Goal: Transaction & Acquisition: Purchase product/service

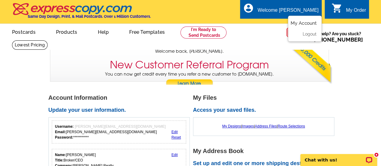
click at [300, 24] on link "My Account" at bounding box center [303, 22] width 26 height 5
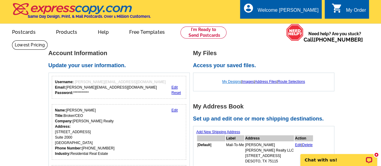
click at [227, 83] on link "My Designs" at bounding box center [231, 81] width 19 height 4
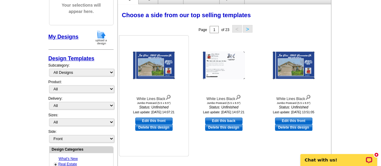
scroll to position [120, 0]
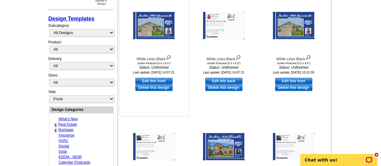
click at [149, 80] on link "Edit this front" at bounding box center [153, 81] width 37 height 7
select select "2"
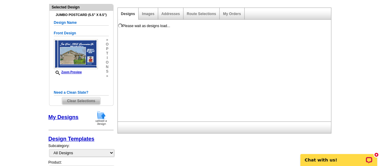
scroll to position [90, 0]
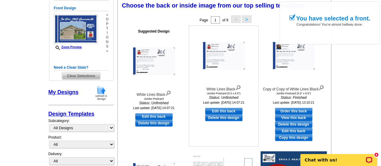
click at [219, 111] on link "Edit this back" at bounding box center [223, 111] width 37 height 7
select select "front"
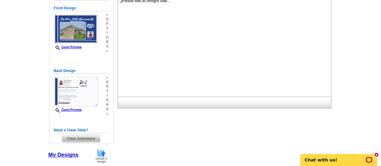
scroll to position [0, 0]
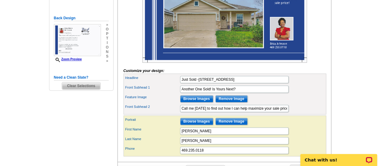
scroll to position [120, 0]
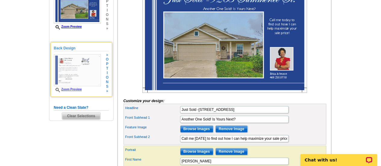
click at [82, 71] on img at bounding box center [77, 70] width 47 height 32
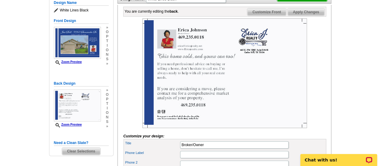
scroll to position [60, 0]
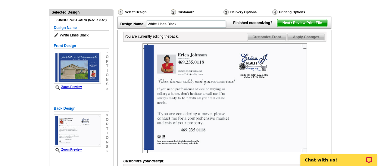
click at [316, 26] on span "Next Review Print File" at bounding box center [302, 22] width 50 height 7
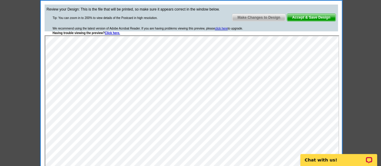
scroll to position [150, 0]
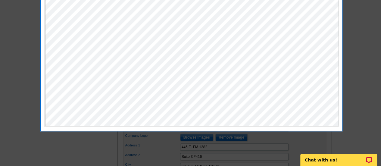
drag, startPoint x: 37, startPoint y: 35, endPoint x: 29, endPoint y: 36, distance: 7.6
click at [37, 36] on div at bounding box center [190, 8] width 381 height 316
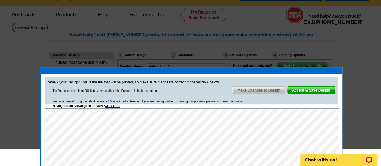
scroll to position [30, 0]
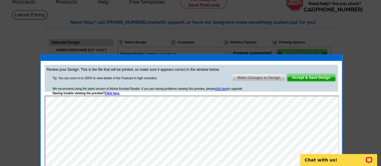
drag, startPoint x: 1, startPoint y: 35, endPoint x: 61, endPoint y: 89, distance: 81.8
click at [61, 89] on div "We recommend using the latest version of Adobe Acrobat Reader. If you are havin…" at bounding box center [148, 90] width 190 height 9
click at [264, 78] on span "Make Changes to Design" at bounding box center [258, 77] width 53 height 7
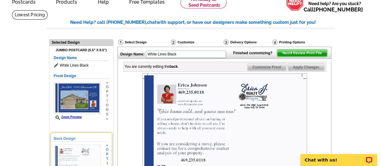
click at [82, 151] on img at bounding box center [77, 160] width 47 height 32
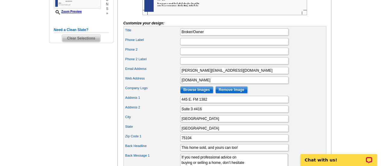
scroll to position [211, 0]
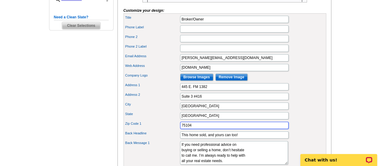
drag, startPoint x: 196, startPoint y: 132, endPoint x: 157, endPoint y: 130, distance: 39.5
click at [157, 130] on div "Zip Code 1 75104" at bounding box center [225, 125] width 200 height 10
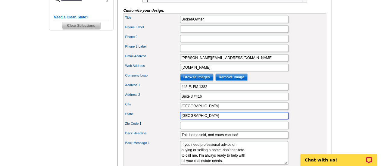
scroll to position [0, 0]
drag, startPoint x: 173, startPoint y: 121, endPoint x: 163, endPoint y: 121, distance: 10.5
click at [163, 120] on div "State TX" at bounding box center [225, 116] width 200 height 10
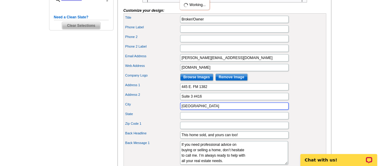
drag, startPoint x: 202, startPoint y: 114, endPoint x: 164, endPoint y: 113, distance: 37.9
click at [164, 111] on div "City Cedar Hill" at bounding box center [225, 106] width 200 height 10
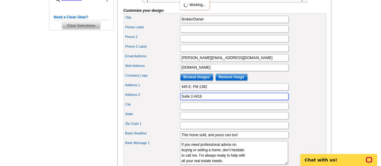
drag, startPoint x: 200, startPoint y: 103, endPoint x: 146, endPoint y: 101, distance: 54.2
click at [146, 101] on div "Address 2 Suite 3 #416" at bounding box center [225, 96] width 200 height 10
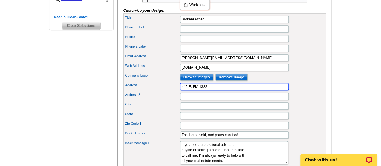
drag, startPoint x: 209, startPoint y: 95, endPoint x: 155, endPoint y: 95, distance: 54.2
click at [156, 91] on div "Address 1 445 E. FM 1382" at bounding box center [225, 87] width 200 height 10
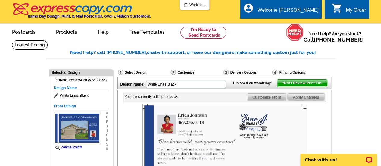
click at [293, 87] on span "Next Review Print File" at bounding box center [302, 82] width 50 height 7
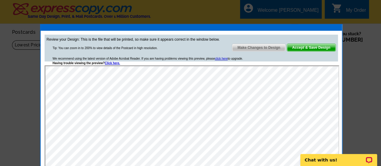
click at [263, 46] on span "Make Changes to Design" at bounding box center [258, 47] width 53 height 7
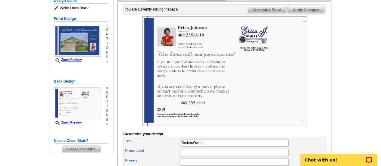
scroll to position [90, 0]
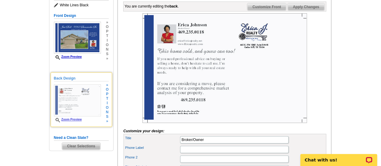
click at [78, 104] on img at bounding box center [77, 100] width 47 height 32
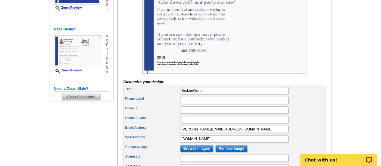
scroll to position [120, 0]
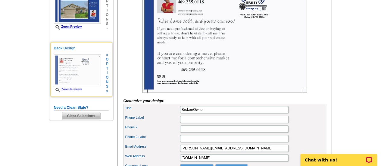
click at [83, 70] on img at bounding box center [77, 70] width 47 height 32
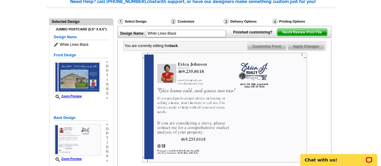
scroll to position [60, 0]
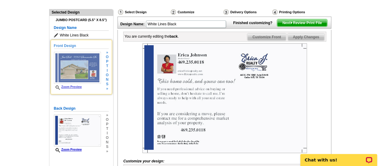
click at [79, 73] on img at bounding box center [77, 68] width 47 height 32
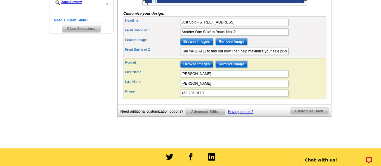
scroll to position [211, 0]
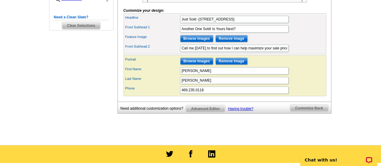
click at [300, 112] on span "Customize Back" at bounding box center [309, 107] width 38 height 7
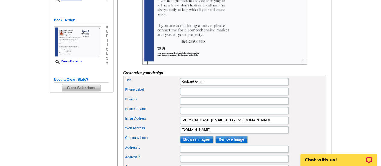
scroll to position [90, 0]
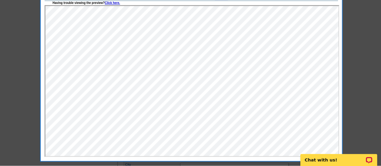
scroll to position [120, 0]
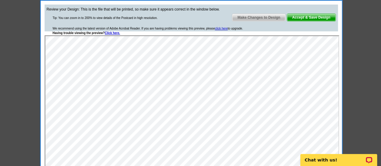
click at [257, 14] on span "Make Changes to Design" at bounding box center [258, 17] width 53 height 7
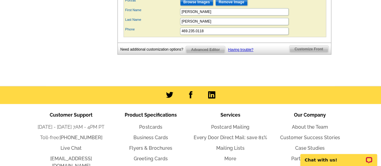
scroll to position [482, 0]
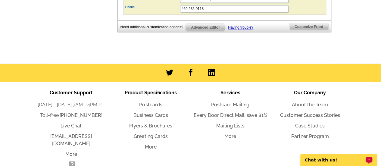
click at [353, 161] on p "Chat with us!" at bounding box center [335, 159] width 60 height 5
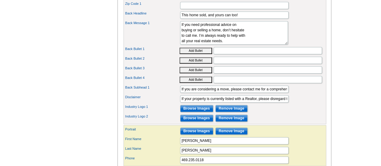
scroll to position [361, 0]
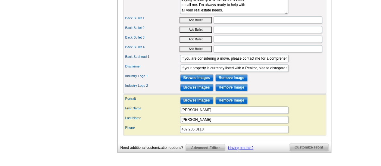
drag, startPoint x: 260, startPoint y: 101, endPoint x: 293, endPoint y: 5, distance: 101.6
click at [293, 5] on div "Back Message 1 If you need professional advice on buying or selling a home, don…" at bounding box center [225, 2] width 200 height 26
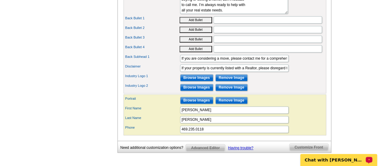
click at [328, 161] on p "Chat with [PERSON_NAME]" at bounding box center [335, 159] width 60 height 5
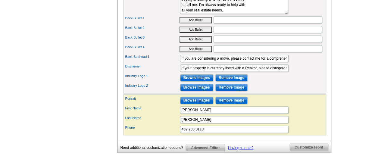
click at [163, 79] on label "Industry Logo 1" at bounding box center [152, 75] width 54 height 5
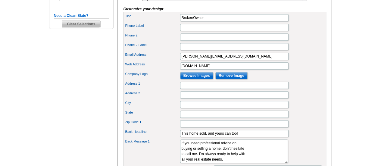
scroll to position [211, 0]
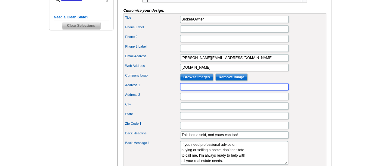
drag, startPoint x: 189, startPoint y: 95, endPoint x: 193, endPoint y: 94, distance: 4.3
click at [189, 90] on input "Address 1" at bounding box center [234, 86] width 108 height 7
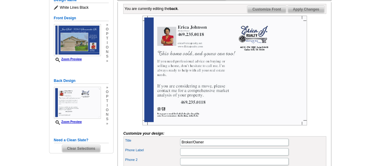
scroll to position [90, 0]
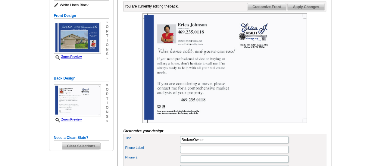
click at [245, 79] on img at bounding box center [224, 68] width 164 height 110
click at [252, 86] on img at bounding box center [224, 68] width 164 height 110
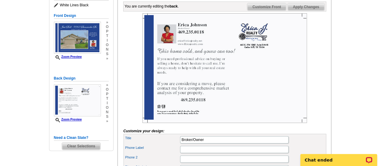
click at [271, 97] on img at bounding box center [224, 68] width 164 height 110
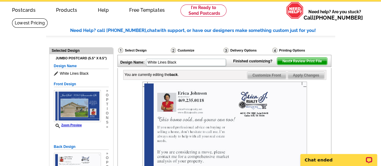
scroll to position [0, 0]
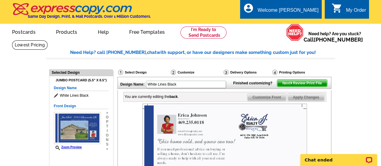
click at [292, 87] on span "Next Review Print File" at bounding box center [302, 82] width 50 height 7
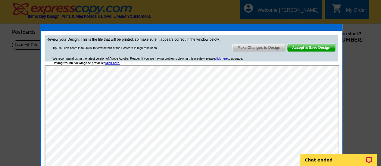
click at [259, 44] on span "Make Changes to Design" at bounding box center [258, 47] width 53 height 7
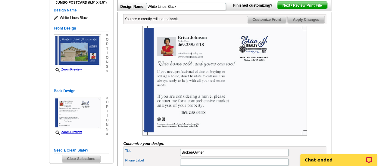
scroll to position [90, 0]
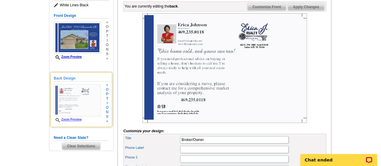
click at [78, 105] on img at bounding box center [77, 100] width 47 height 32
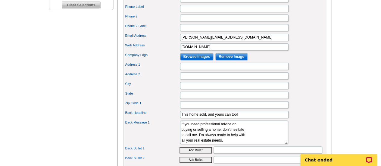
scroll to position [241, 0]
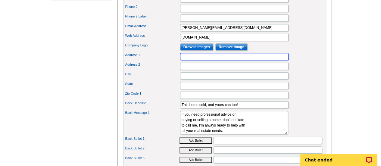
click at [200, 60] on input "Address 1" at bounding box center [234, 56] width 108 height 7
click at [190, 60] on input "Address 1" at bounding box center [234, 56] width 108 height 7
type input "443 FM 1382"
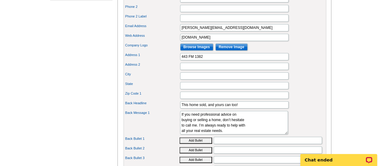
click at [220, 70] on div "Address 2" at bounding box center [225, 66] width 200 height 10
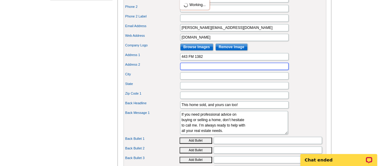
click at [199, 70] on input "Address 2" at bounding box center [234, 66] width 108 height 7
type input "Suite 3 #416"
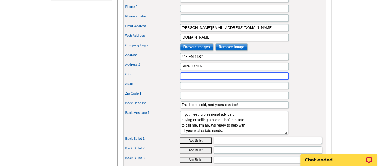
click at [198, 79] on input "City" at bounding box center [234, 75] width 108 height 7
type input "c"
type input "Cedar Hill"
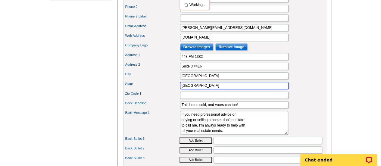
type input "TX"
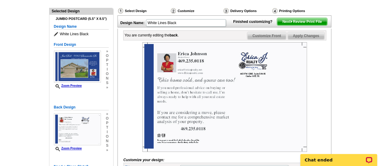
scroll to position [60, 0]
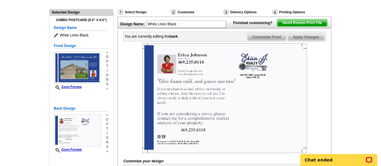
type input "75104"
click at [285, 26] on span "Next Review Print File" at bounding box center [302, 22] width 50 height 7
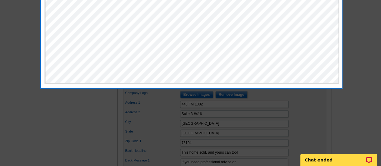
scroll to position [211, 0]
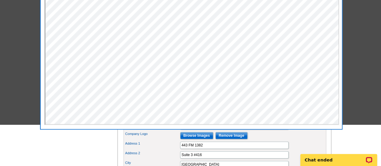
scroll to position [90, 0]
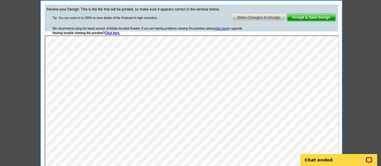
click at [258, 16] on span "Make Changes to Design" at bounding box center [258, 17] width 53 height 7
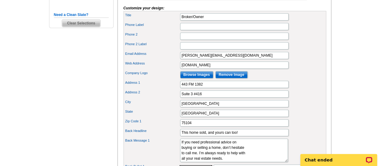
scroll to position [241, 0]
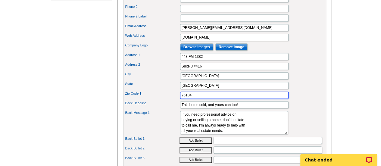
click at [216, 99] on input "75104" at bounding box center [234, 94] width 108 height 7
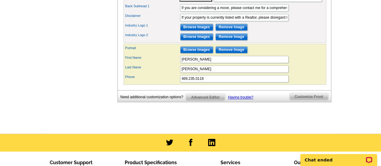
scroll to position [421, 0]
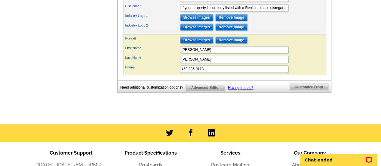
click at [307, 89] on span "Customize Front" at bounding box center [308, 86] width 39 height 7
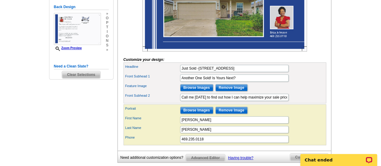
scroll to position [175, 0]
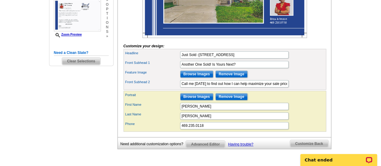
click at [303, 150] on body "Chat ended" at bounding box center [338, 156] width 85 height 19
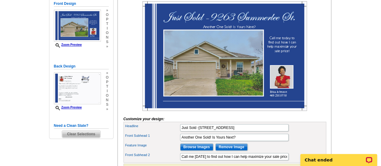
scroll to position [145, 0]
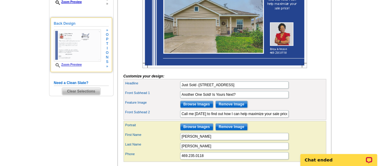
click at [87, 51] on img at bounding box center [77, 45] width 47 height 32
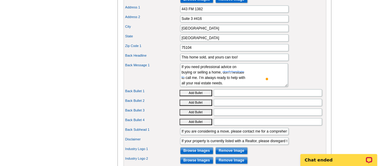
scroll to position [296, 0]
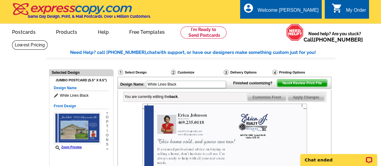
scroll to position [0, 0]
click at [291, 84] on img at bounding box center [291, 83] width 3 height 3
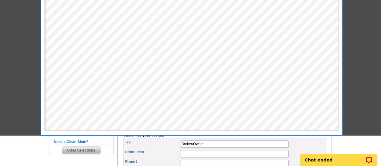
scroll to position [90, 0]
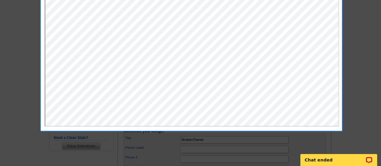
click at [368, 80] on div at bounding box center [190, 38] width 381 height 256
click at [339, 160] on p "Chat ended" at bounding box center [335, 159] width 60 height 5
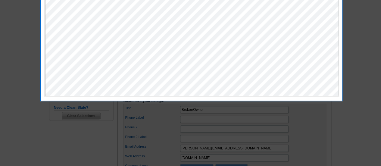
scroll to position [150, 0]
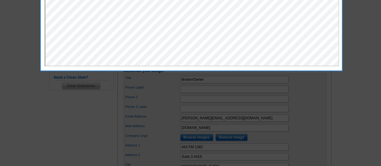
click at [64, 138] on div at bounding box center [190, 8] width 381 height 316
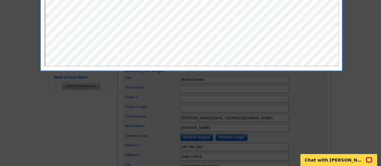
click at [348, 24] on div at bounding box center [190, 8] width 381 height 316
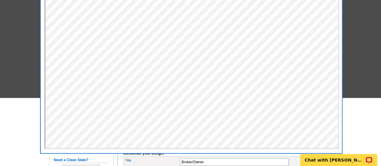
scroll to position [0, 0]
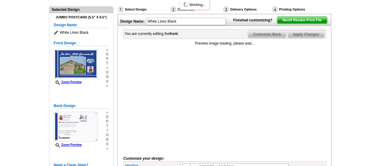
scroll to position [90, 0]
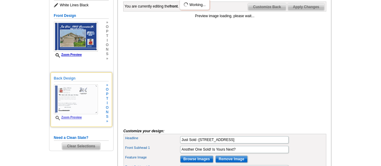
click at [76, 101] on img at bounding box center [76, 99] width 44 height 30
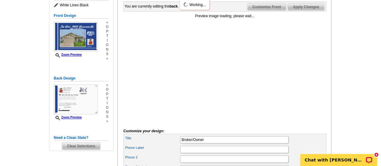
scroll to position [0, 0]
click at [335, 156] on div "Chat with [PERSON_NAME]" at bounding box center [338, 160] width 77 height 12
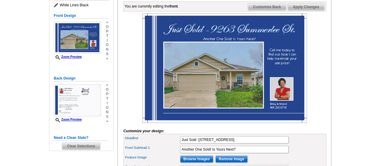
click at [365, 17] on main "Need Help? call 800-260-5887, chat with support, or have our designers make som…" at bounding box center [190, 107] width 381 height 315
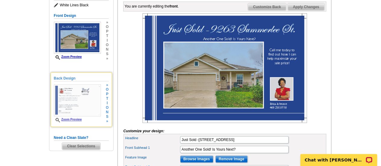
click at [88, 101] on img at bounding box center [77, 100] width 47 height 32
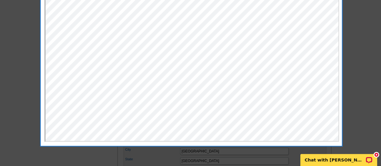
scroll to position [181, 0]
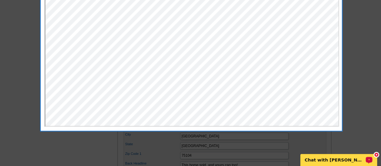
click at [341, 157] on div "Chat with Marianne" at bounding box center [338, 160] width 77 height 12
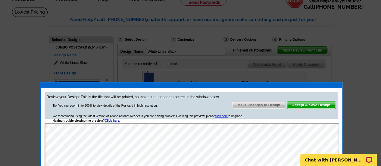
scroll to position [60, 0]
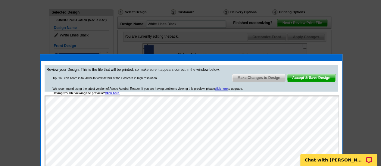
click at [313, 79] on span "Accept & Save Design" at bounding box center [311, 77] width 48 height 7
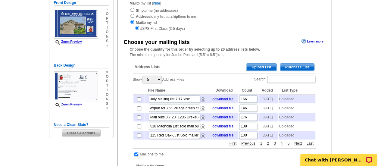
scroll to position [90, 0]
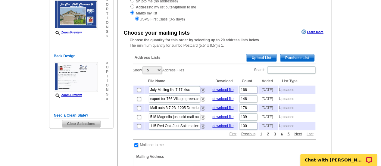
click at [261, 58] on span "Upload List" at bounding box center [261, 57] width 30 height 7
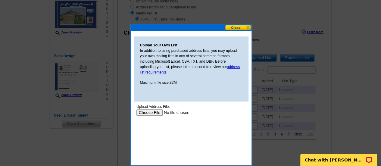
scroll to position [0, 0]
click at [236, 26] on button at bounding box center [238, 28] width 26 height 6
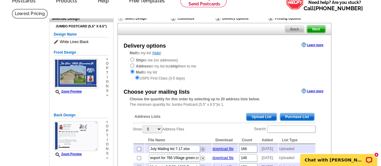
scroll to position [90, 0]
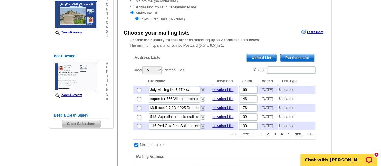
click at [256, 57] on span "Upload List" at bounding box center [261, 57] width 30 height 7
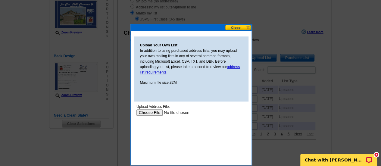
scroll to position [0, 0]
click at [150, 114] on input "file" at bounding box center [174, 112] width 76 height 6
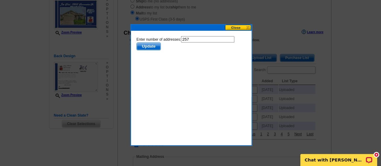
click at [140, 45] on span "Update" at bounding box center [148, 46] width 24 height 7
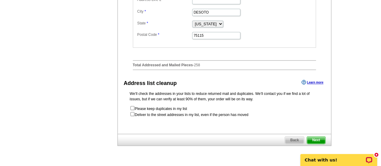
scroll to position [308, 0]
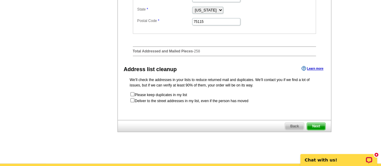
click at [316, 130] on span "Next" at bounding box center [316, 125] width 18 height 7
click at [315, 130] on span "Next" at bounding box center [316, 125] width 18 height 7
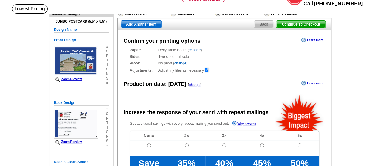
scroll to position [60, 0]
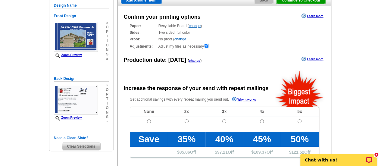
radio input "false"
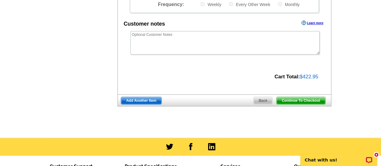
scroll to position [241, 0]
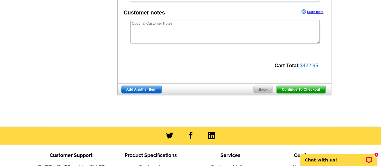
click at [293, 89] on span "Continue To Checkout" at bounding box center [300, 89] width 48 height 7
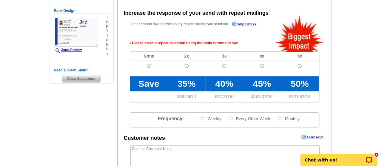
scroll to position [135, 0]
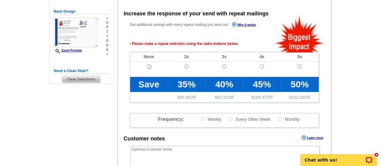
click at [148, 66] on input "radio" at bounding box center [149, 66] width 4 height 4
radio input "true"
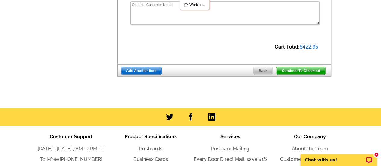
scroll to position [285, 0]
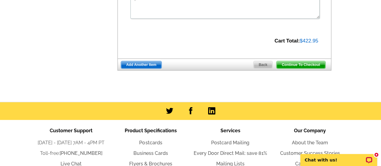
click at [290, 65] on span "Continue To Checkout" at bounding box center [300, 64] width 48 height 7
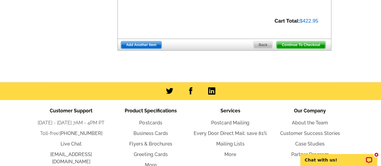
scroll to position [265, 0]
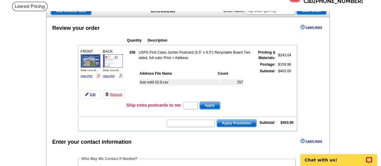
scroll to position [60, 0]
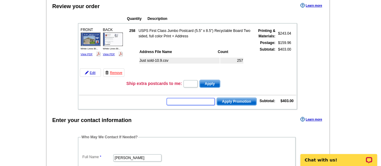
click at [188, 101] on input "text" at bounding box center [190, 101] width 48 height 7
type input "Y40"
click at [229, 103] on span "Apply Promotion" at bounding box center [236, 101] width 39 height 7
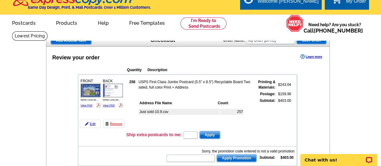
scroll to position [0, 0]
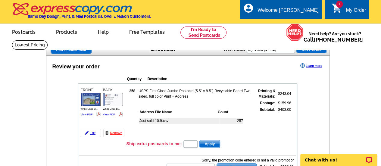
click at [184, 148] on form "Apply" at bounding box center [201, 144] width 37 height 8
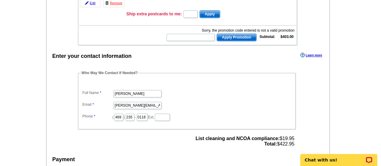
scroll to position [120, 0]
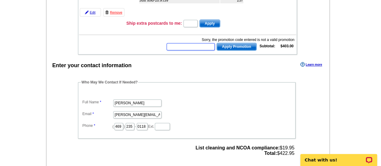
click at [197, 44] on input "text" at bounding box center [190, 46] width 48 height 7
type input "SBM50"
click at [229, 48] on span "Apply Promotion" at bounding box center [236, 46] width 39 height 7
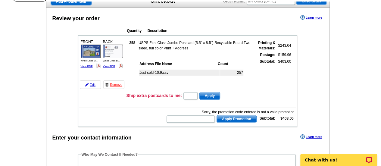
scroll to position [0, 0]
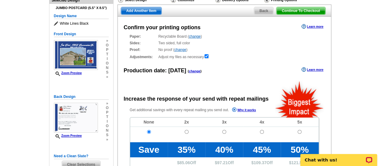
scroll to position [46, 0]
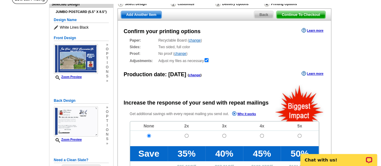
click at [266, 14] on span "Back" at bounding box center [263, 14] width 19 height 7
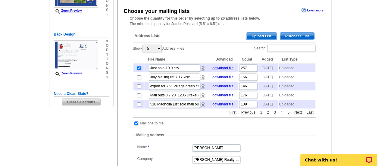
scroll to position [90, 0]
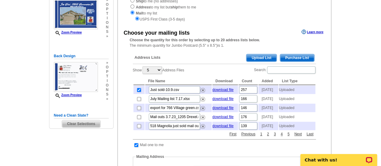
click at [261, 56] on span "Upload List" at bounding box center [261, 57] width 30 height 7
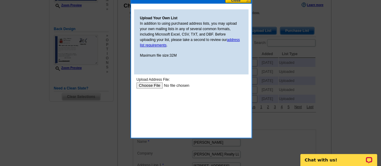
scroll to position [150, 0]
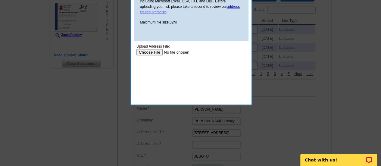
click at [144, 53] on input "file" at bounding box center [174, 52] width 76 height 6
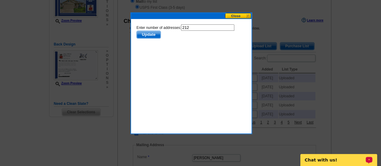
scroll to position [90, 0]
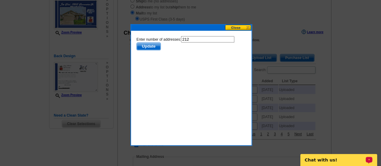
click at [236, 27] on button at bounding box center [238, 28] width 26 height 6
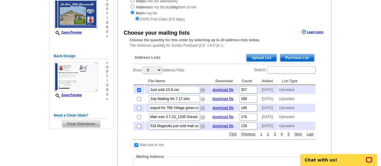
click at [264, 58] on span "Upload List" at bounding box center [261, 57] width 30 height 7
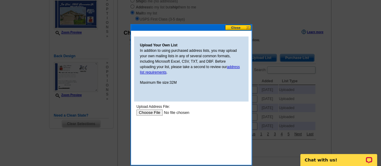
scroll to position [0, 0]
click at [148, 112] on input "file" at bounding box center [174, 112] width 76 height 6
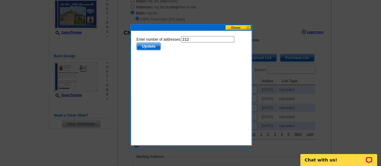
drag, startPoint x: 198, startPoint y: 41, endPoint x: 149, endPoint y: 35, distance: 49.5
click html "Enter number of addresses: 212 Update"
type input "7"
type input "170"
click at [151, 45] on span "Update" at bounding box center [148, 46] width 24 height 7
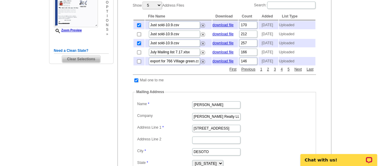
scroll to position [120, 0]
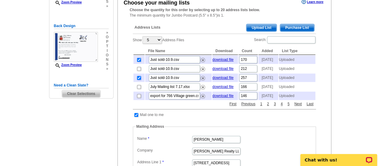
click at [138, 80] on input "checkbox" at bounding box center [139, 78] width 4 height 4
checkbox input "false"
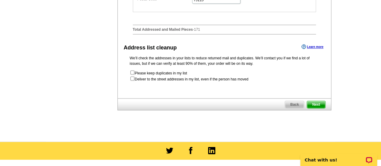
scroll to position [391, 0]
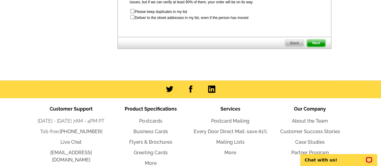
click at [317, 47] on span "Next" at bounding box center [316, 42] width 18 height 7
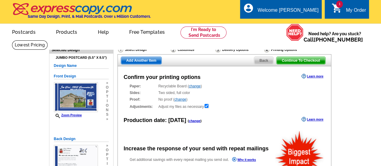
radio input "false"
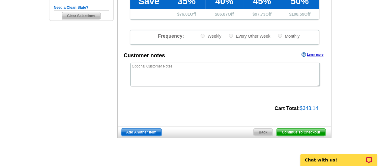
scroll to position [211, 0]
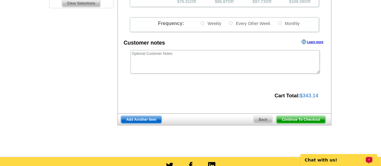
click at [327, 160] on p "Chat with us!" at bounding box center [335, 159] width 60 height 5
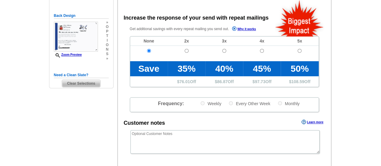
scroll to position [120, 0]
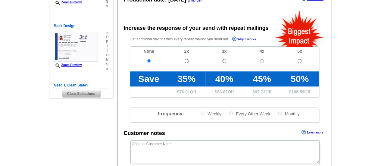
click at [204, 139] on div "Confirm your printing options Learn more Paper: Recyclable Board ( change ) Sel…" at bounding box center [224, 75] width 214 height 258
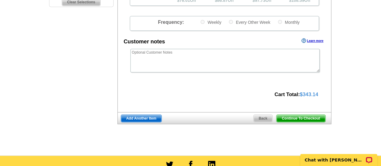
scroll to position [211, 0]
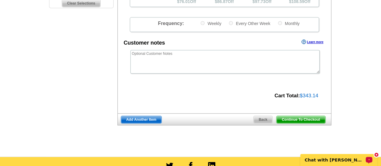
click at [348, 157] on p "Chat with [PERSON_NAME]" at bounding box center [335, 159] width 60 height 5
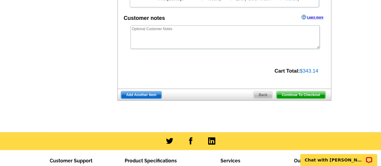
scroll to position [241, 0]
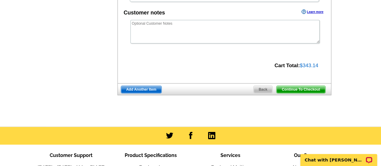
click at [293, 88] on span "Continue To Checkout" at bounding box center [300, 89] width 48 height 7
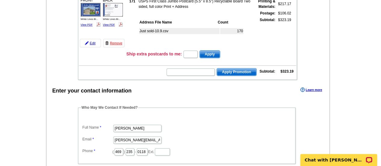
scroll to position [90, 0]
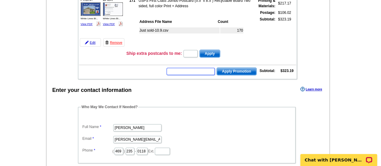
click at [184, 70] on input "text" at bounding box center [190, 71] width 48 height 7
click at [193, 74] on input "Hurry5" at bounding box center [190, 71] width 48 height 7
click at [190, 70] on input "Hurry5" at bounding box center [190, 71] width 48 height 7
click at [191, 71] on input "Hurry5 0" at bounding box center [190, 71] width 48 height 7
drag, startPoint x: 189, startPoint y: 73, endPoint x: 153, endPoint y: 70, distance: 35.9
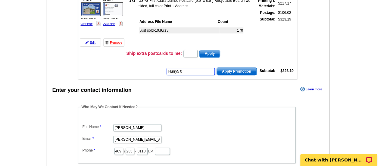
click at [153, 70] on td "Hurry5 0 Apply Promotion Subtotal: $323.19" at bounding box center [187, 71] width 217 height 10
type input "Hurry50"
click at [231, 71] on span "Apply Promotion" at bounding box center [236, 71] width 39 height 7
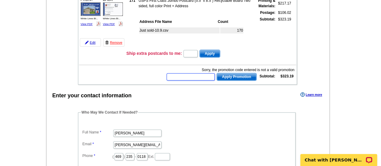
click at [195, 75] on input "text" at bounding box center [190, 76] width 48 height 7
type input "Hurry40"
click at [225, 76] on span "Apply Promotion" at bounding box center [236, 76] width 39 height 7
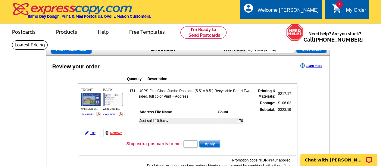
click at [347, 6] on div "1 shopping_cart My Order" at bounding box center [346, 9] width 44 height 19
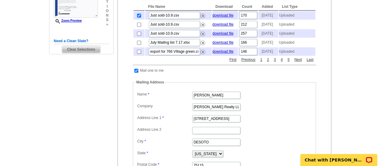
scroll to position [112, 0]
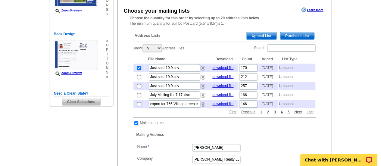
click at [262, 37] on span "Upload List" at bounding box center [261, 35] width 30 height 7
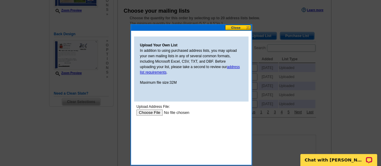
scroll to position [0, 0]
click at [146, 114] on input "file" at bounding box center [174, 112] width 76 height 6
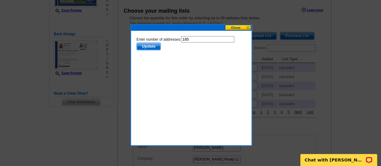
drag, startPoint x: 194, startPoint y: 38, endPoint x: 159, endPoint y: 39, distance: 34.9
click at [166, 39] on form "Enter number of addresses: 185 Update" at bounding box center [191, 43] width 110 height 14
type input "143"
click at [149, 46] on span "Update" at bounding box center [148, 46] width 24 height 7
click at [148, 46] on span "Update" at bounding box center [148, 46] width 24 height 7
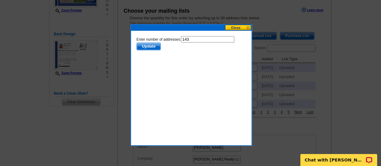
click at [177, 111] on div "Upload Your Own List In addition to using purchased address lists, you may uplo…" at bounding box center [191, 85] width 122 height 122
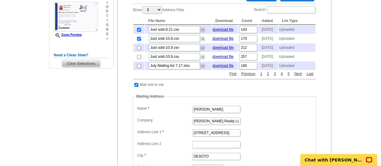
scroll to position [143, 0]
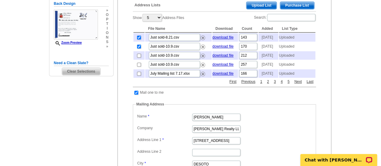
click at [136, 51] on td at bounding box center [138, 46] width 11 height 8
click at [139, 47] on td at bounding box center [138, 46] width 11 height 8
click at [138, 48] on input "checkbox" at bounding box center [139, 47] width 4 height 4
checkbox input "false"
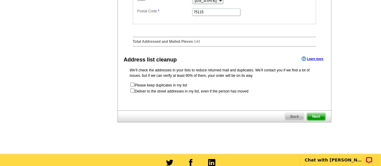
scroll to position [323, 0]
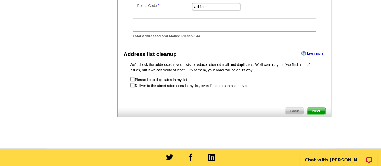
click at [315, 115] on span "Next" at bounding box center [316, 110] width 18 height 7
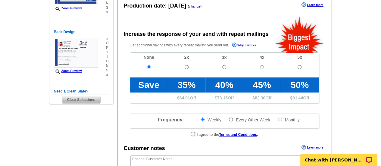
scroll to position [120, 0]
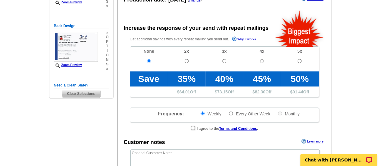
radio input "false"
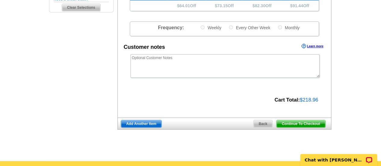
scroll to position [211, 0]
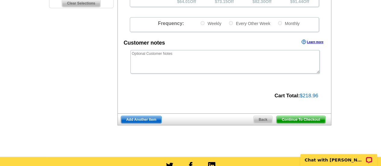
drag, startPoint x: 297, startPoint y: 120, endPoint x: 269, endPoint y: 105, distance: 31.6
click at [297, 120] on span "Continue To Checkout" at bounding box center [300, 119] width 48 height 7
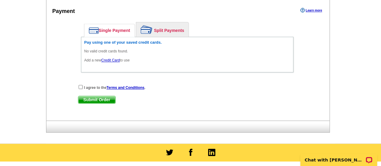
scroll to position [301, 0]
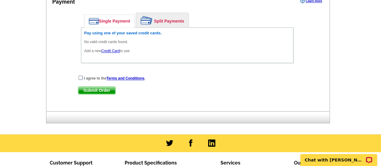
click at [79, 76] on input "checkbox" at bounding box center [81, 78] width 4 height 4
checkbox input "true"
click at [111, 49] on link "Credit Card" at bounding box center [110, 51] width 18 height 4
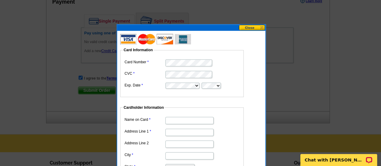
scroll to position [0, 0]
click at [171, 117] on input "Name on Card" at bounding box center [189, 120] width 48 height 7
type input "[PERSON_NAME] Realty"
click at [173, 132] on input "Address Line 1" at bounding box center [189, 132] width 48 height 7
type input "[STREET_ADDRESS]"
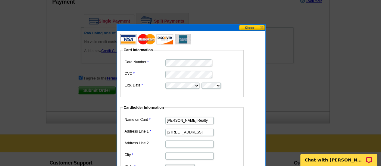
click at [174, 156] on input "City" at bounding box center [189, 155] width 48 height 7
type input "Desoto"
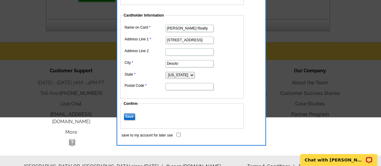
scroll to position [394, 0]
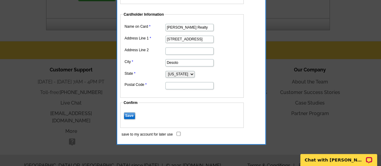
drag, startPoint x: 202, startPoint y: 73, endPoint x: 199, endPoint y: 77, distance: 5.4
click at [194, 73] on select "[US_STATE] [US_STATE] [US_STATE] [US_STATE] [US_STATE] [US_STATE] [US_STATE] [U…" at bounding box center [179, 74] width 29 height 7
select select "[GEOGRAPHIC_DATA]"
click at [165, 71] on select "[US_STATE] [US_STATE] [US_STATE] [US_STATE] [US_STATE] [US_STATE] [US_STATE] [U…" at bounding box center [179, 74] width 29 height 7
click at [169, 82] on input "Postal Code" at bounding box center [189, 85] width 48 height 7
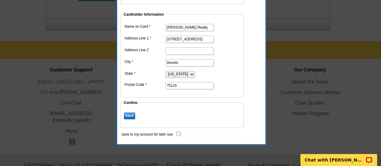
type input "75115"
drag, startPoint x: 242, startPoint y: 64, endPoint x: 223, endPoint y: 64, distance: 19.0
click at [242, 64] on fieldset "Cardholder Information Name on Card [PERSON_NAME] Realty Address Line 1 [STREET…" at bounding box center [181, 55] width 123 height 86
click at [129, 115] on input "Save" at bounding box center [129, 115] width 11 height 7
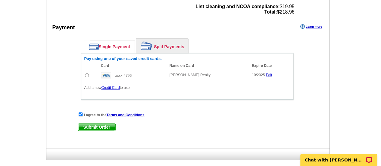
scroll to position [285, 0]
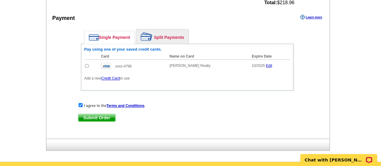
click at [98, 116] on span "Submit Order" at bounding box center [96, 117] width 37 height 7
click at [88, 64] on input "radio" at bounding box center [87, 66] width 4 height 4
radio input "true"
click at [104, 117] on span "Submit Order" at bounding box center [96, 117] width 37 height 7
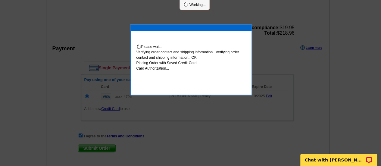
scroll to position [315, 0]
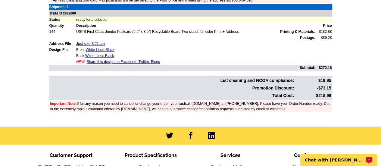
scroll to position [211, 0]
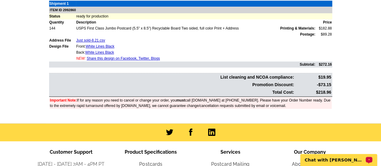
click at [318, 159] on p "Chat with [PERSON_NAME]" at bounding box center [335, 159] width 60 height 5
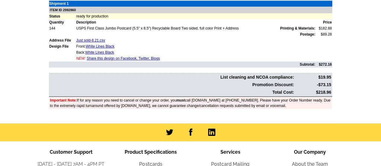
click at [77, 9] on td "ITEM ID 2992860" at bounding box center [190, 10] width 283 height 7
drag, startPoint x: 77, startPoint y: 9, endPoint x: 63, endPoint y: 10, distance: 13.9
click at [63, 10] on td "ITEM ID 2992860" at bounding box center [190, 10] width 283 height 7
copy td "2992860"
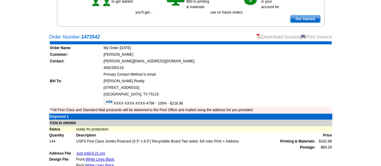
scroll to position [90, 0]
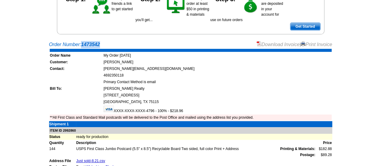
drag, startPoint x: 104, startPoint y: 44, endPoint x: 83, endPoint y: 44, distance: 21.4
click at [83, 44] on div "Order Number: 1473542 Download Invoice | Print Invoice" at bounding box center [190, 44] width 283 height 7
copy strong "1473542"
